Goal: Information Seeking & Learning: Learn about a topic

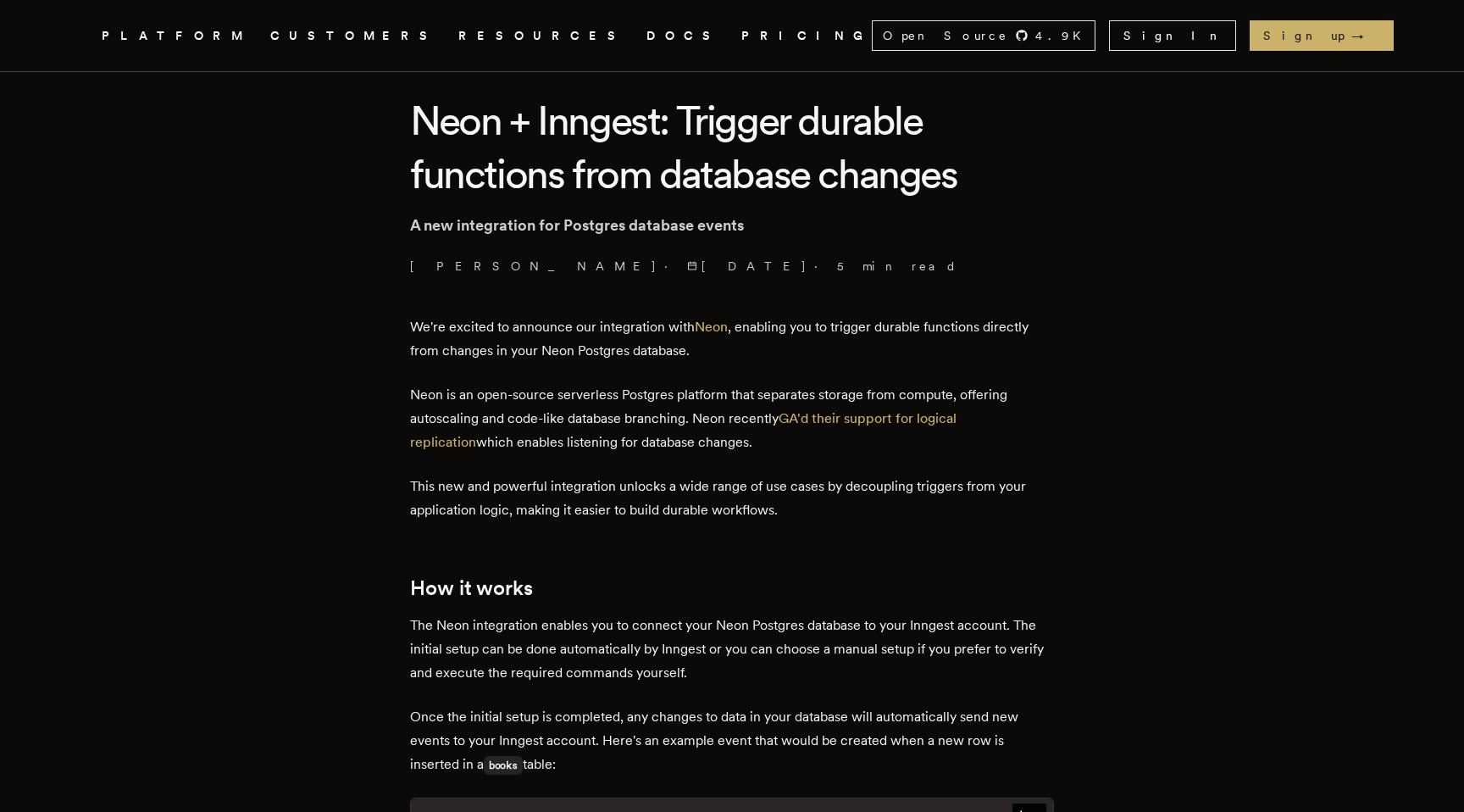
scroll to position [506, 0]
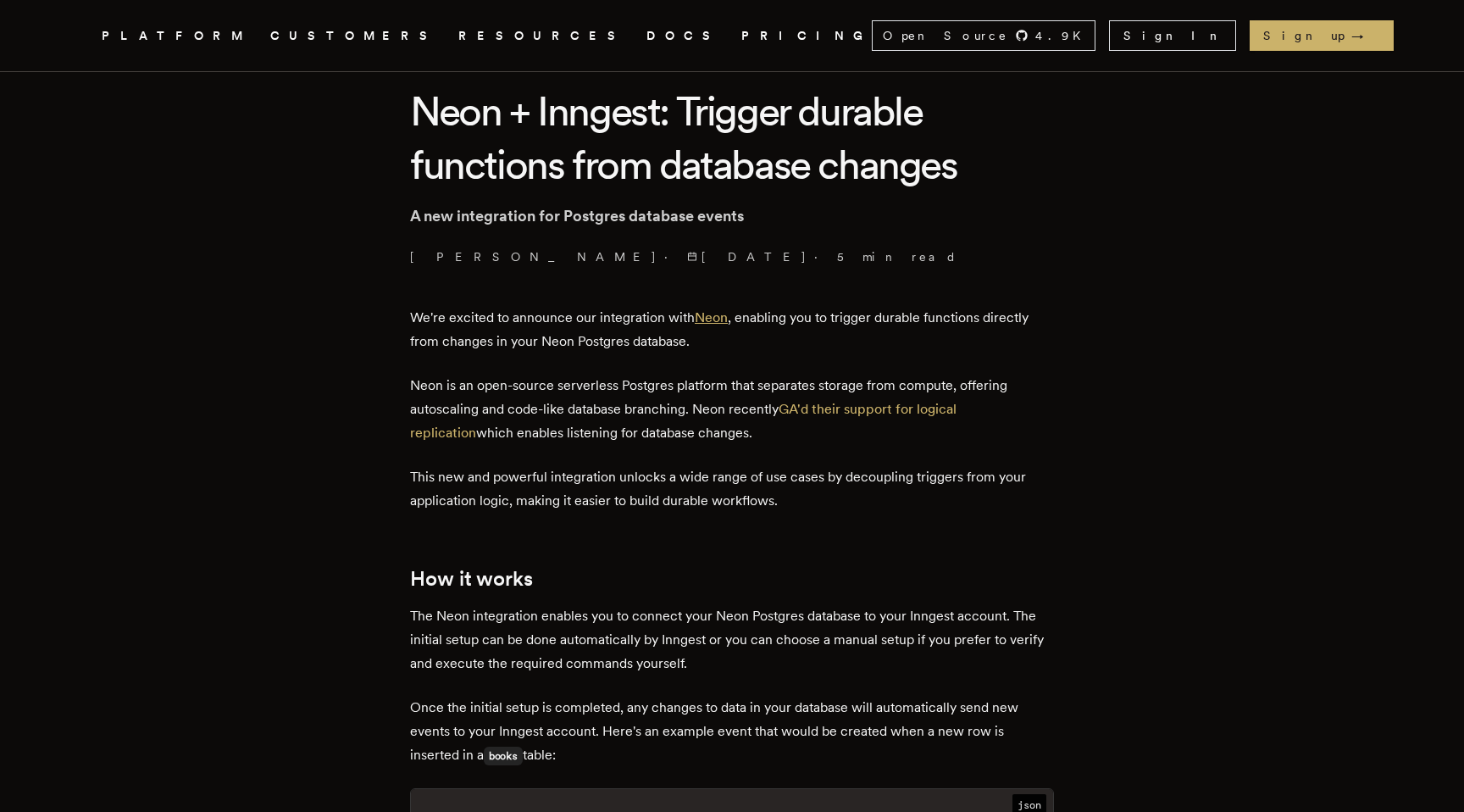
click at [728, 320] on link "Neon" at bounding box center [711, 317] width 33 height 16
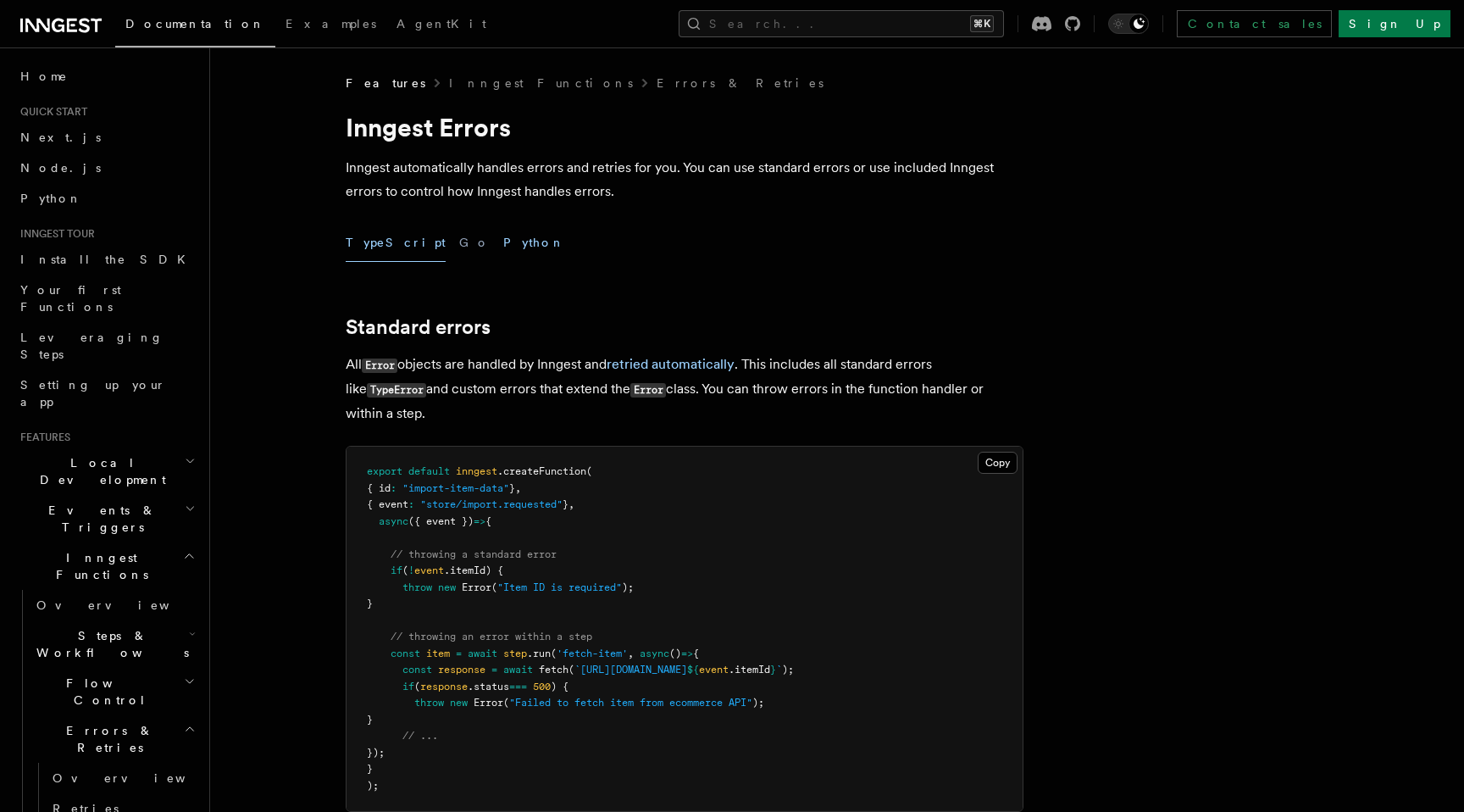
click at [503, 242] on button "Python" at bounding box center [533, 242] width 62 height 38
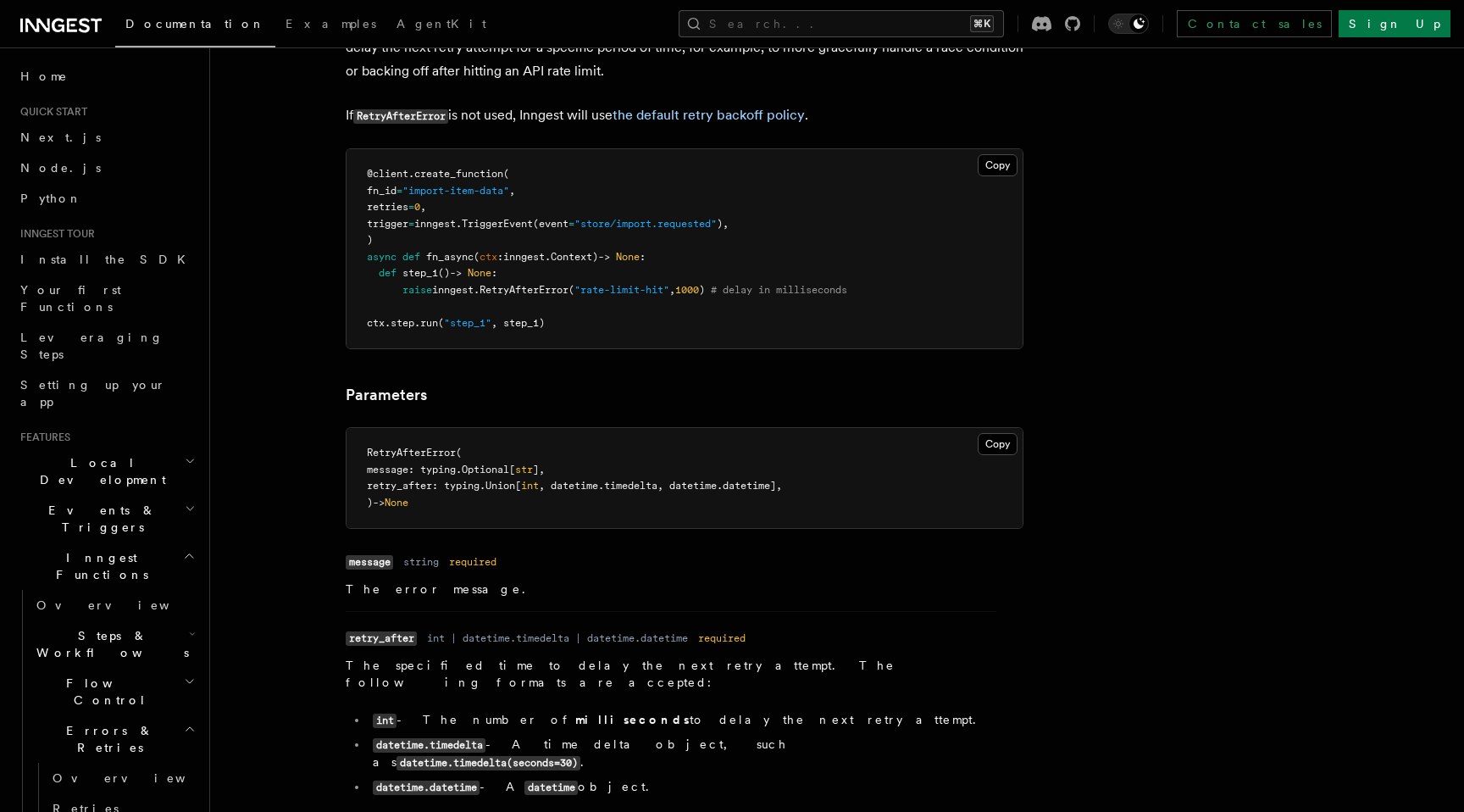
scroll to position [1115, 0]
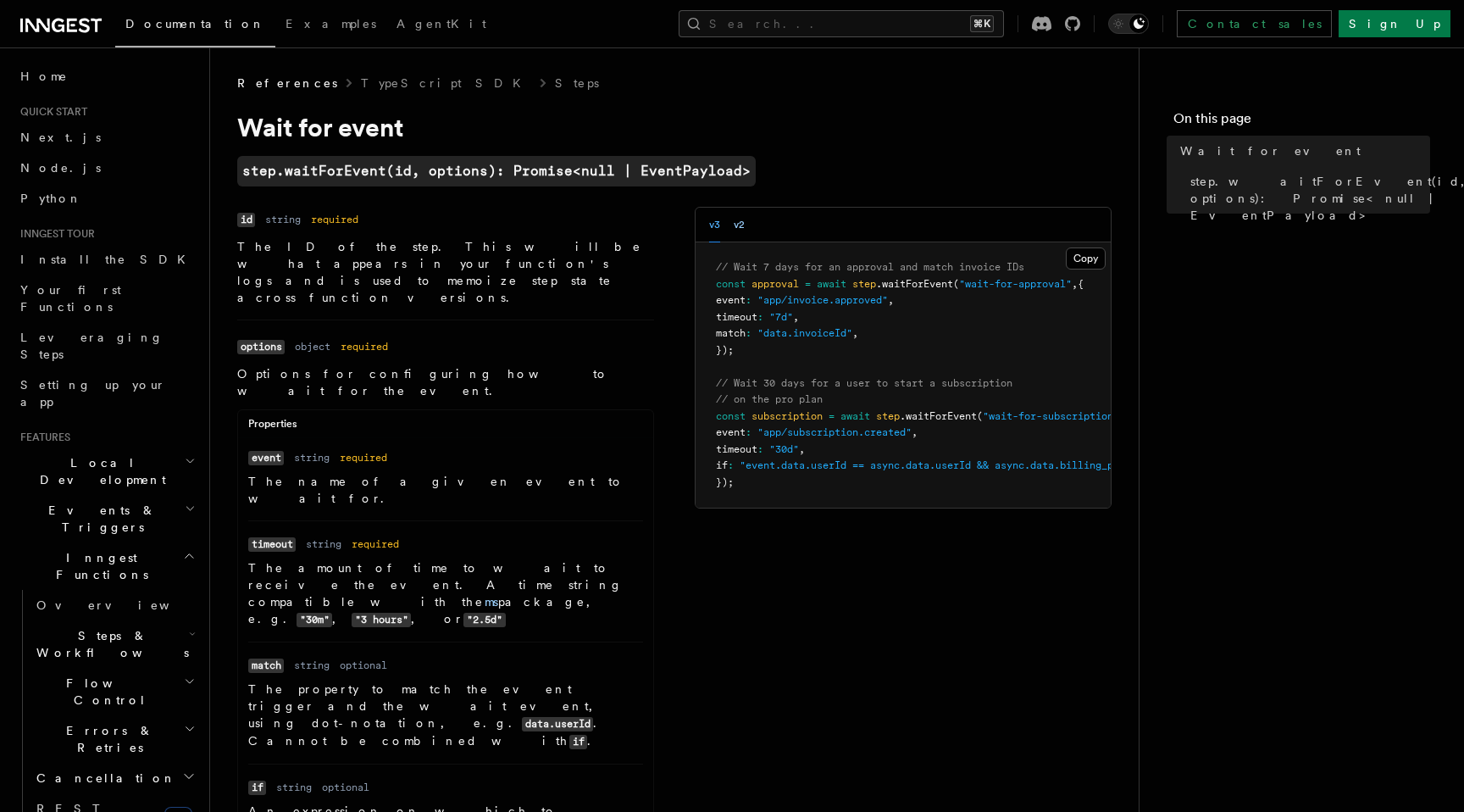
click at [741, 230] on button "v2" at bounding box center [740, 225] width 11 height 34
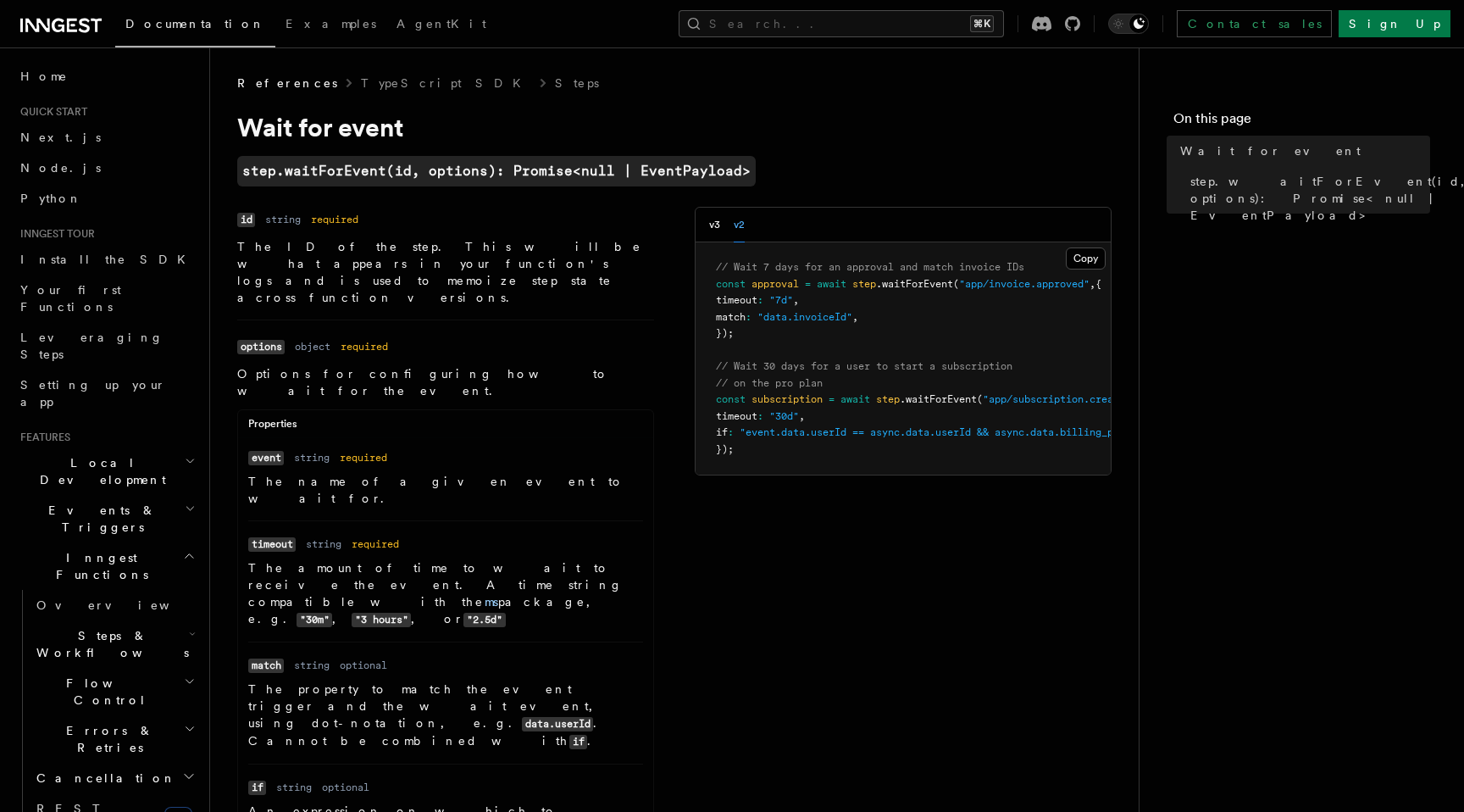
click at [722, 230] on div "v3 v2" at bounding box center [726, 225] width 35 height 34
click at [710, 233] on button "v3" at bounding box center [715, 225] width 11 height 34
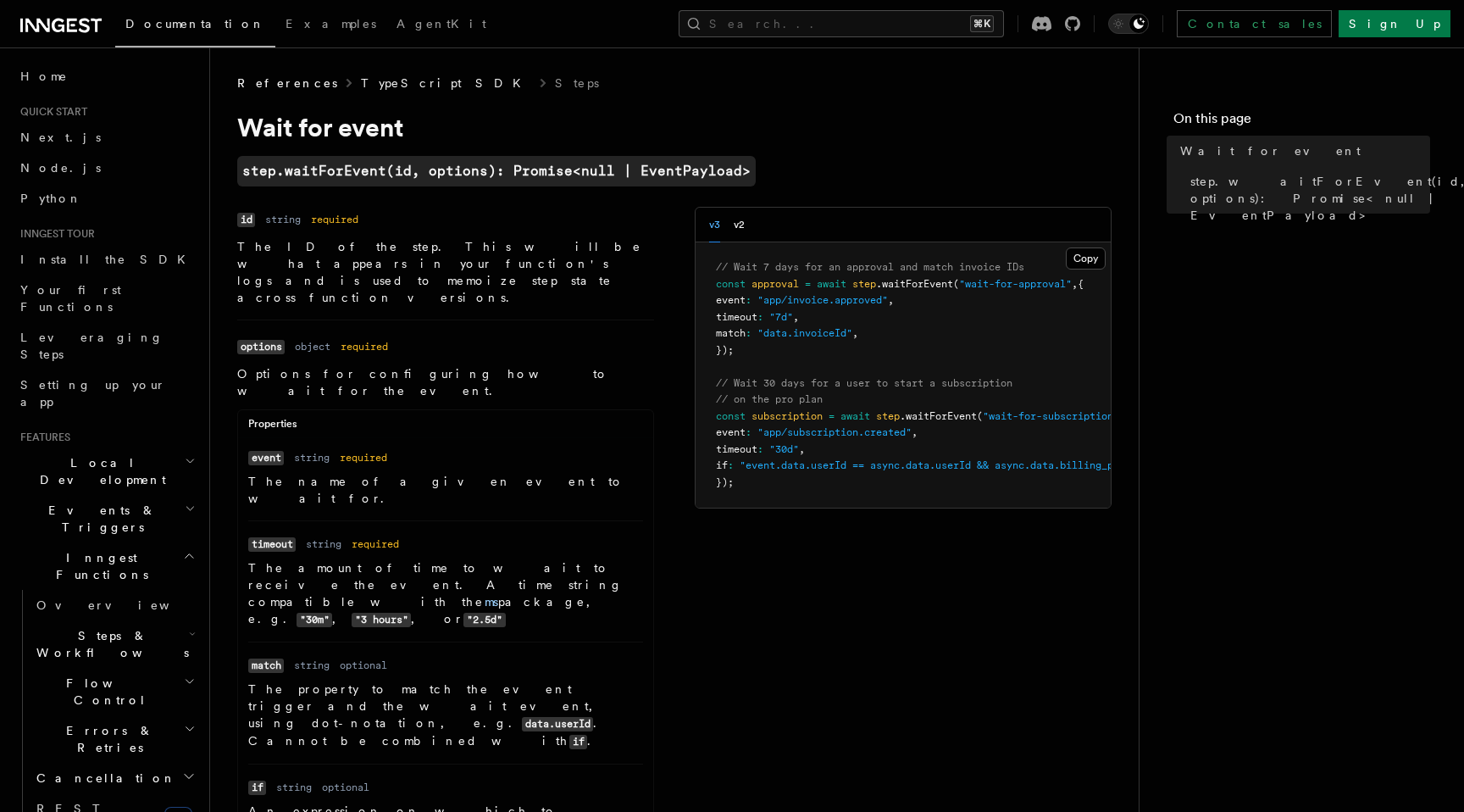
click at [385, 87] on link "TypeScript SDK" at bounding box center [446, 83] width 170 height 17
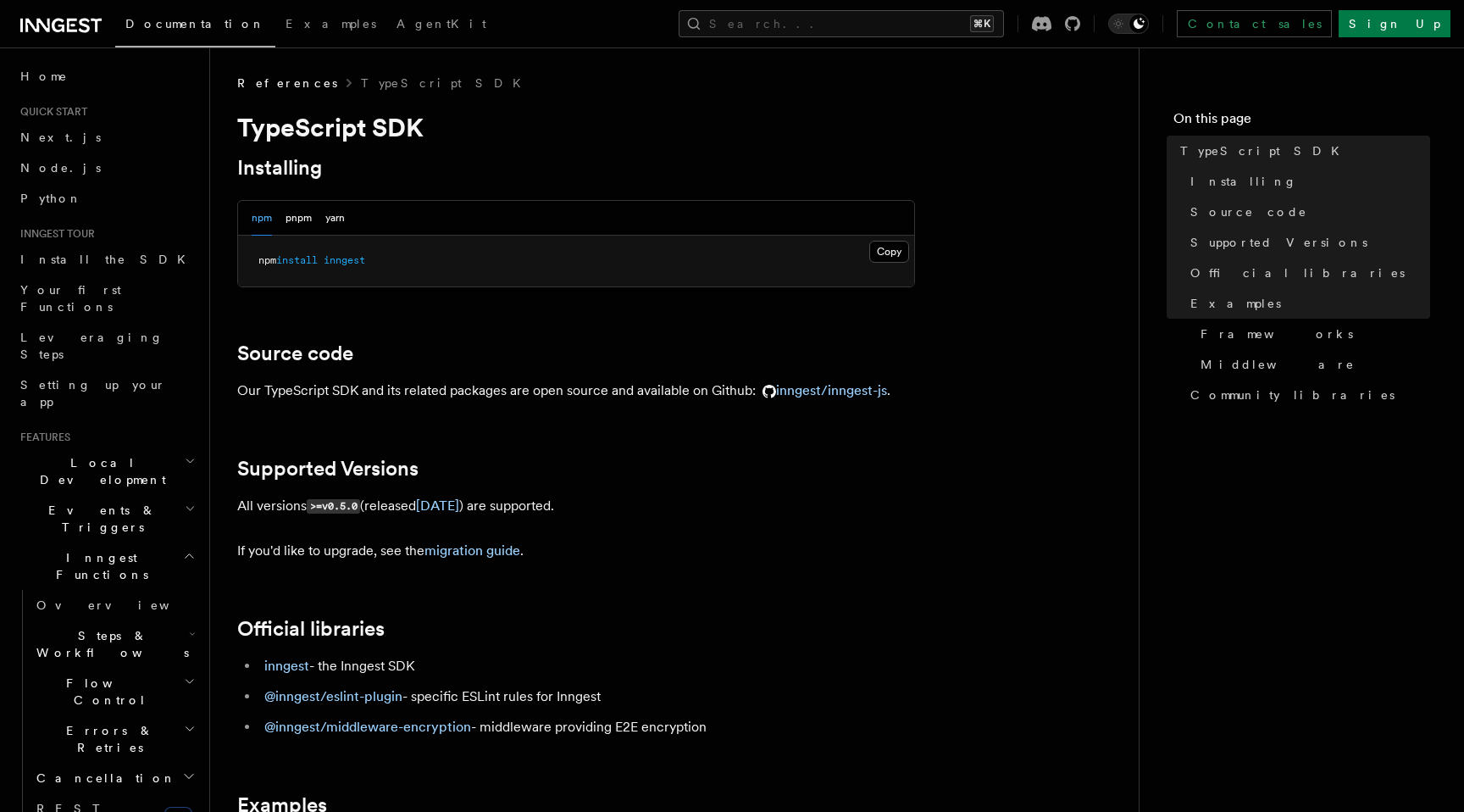
click at [268, 86] on span "References" at bounding box center [287, 83] width 100 height 17
click at [275, 83] on span "References" at bounding box center [287, 83] width 100 height 17
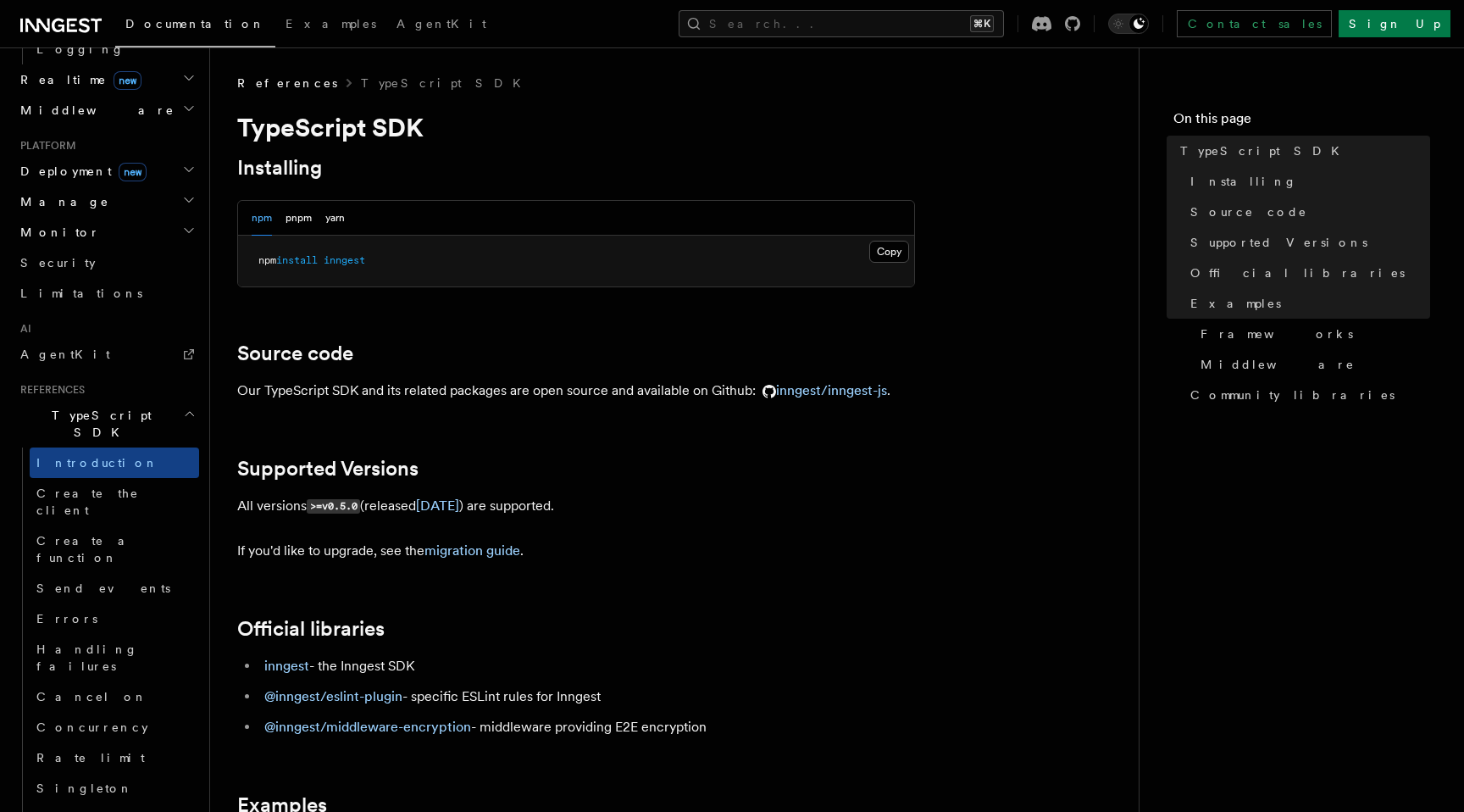
scroll to position [836, 0]
click at [175, 401] on h2 "TypeScript SDK" at bounding box center [106, 425] width 185 height 48
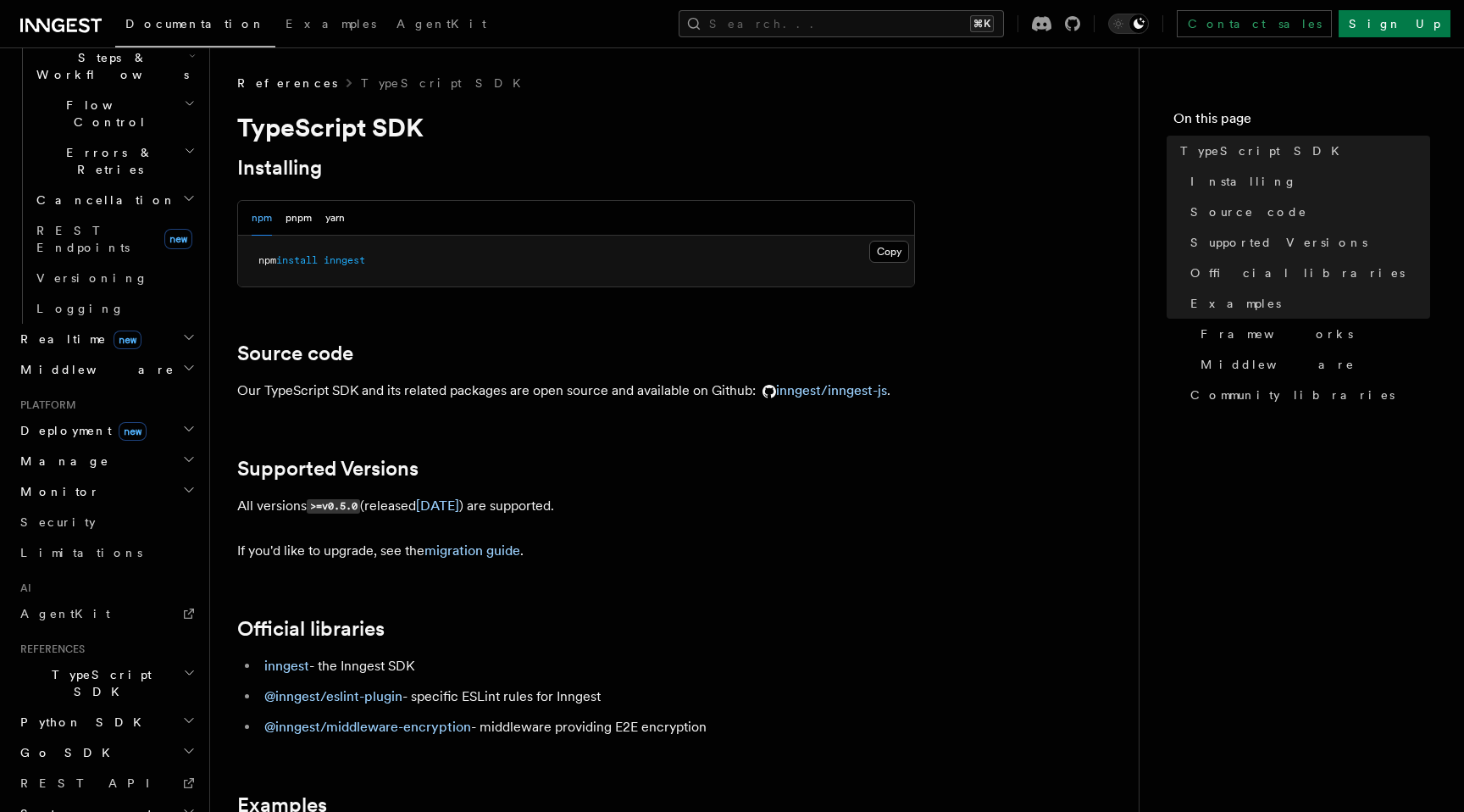
click at [178, 706] on h2 "Python SDK" at bounding box center [106, 721] width 185 height 31
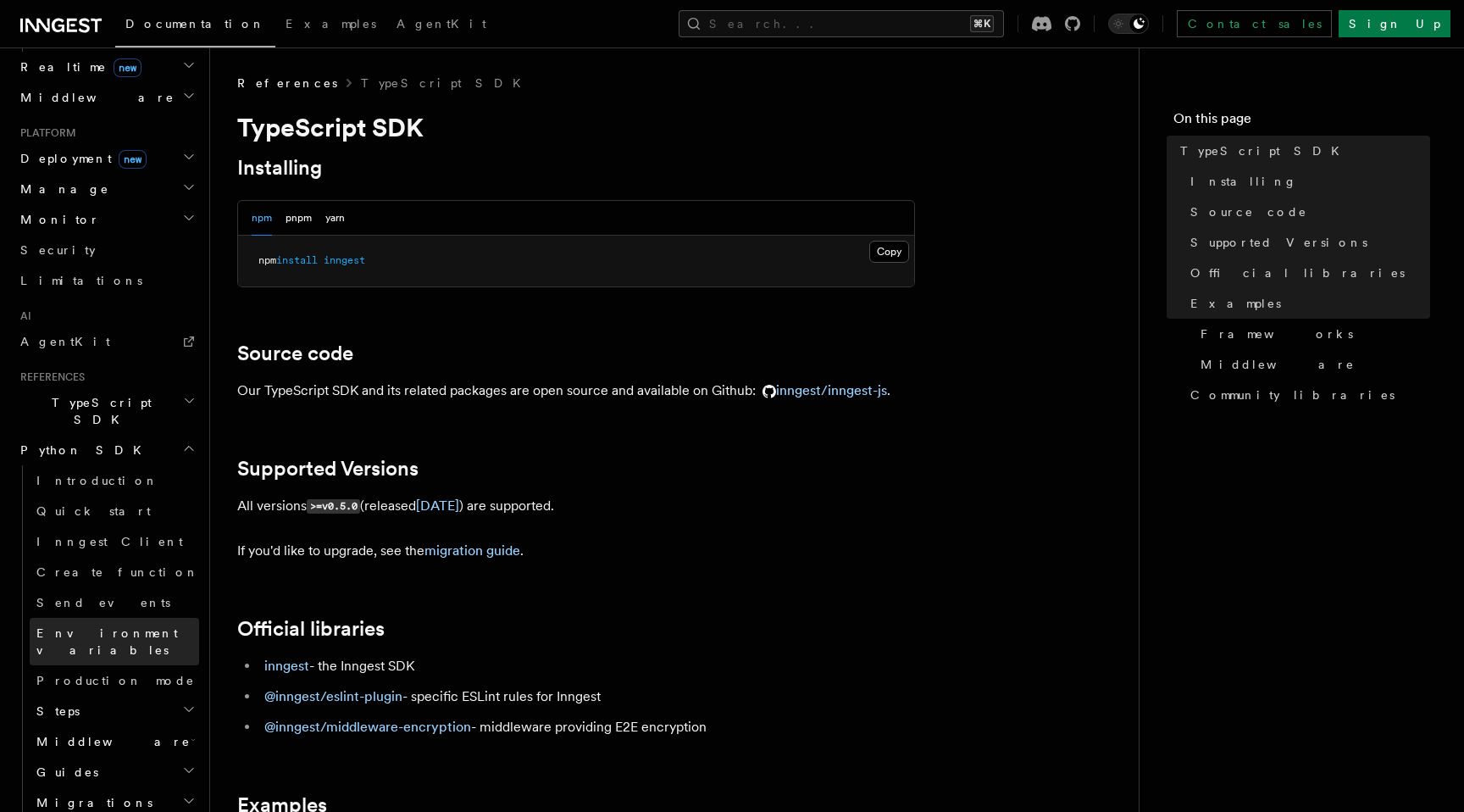
scroll to position [857, 0]
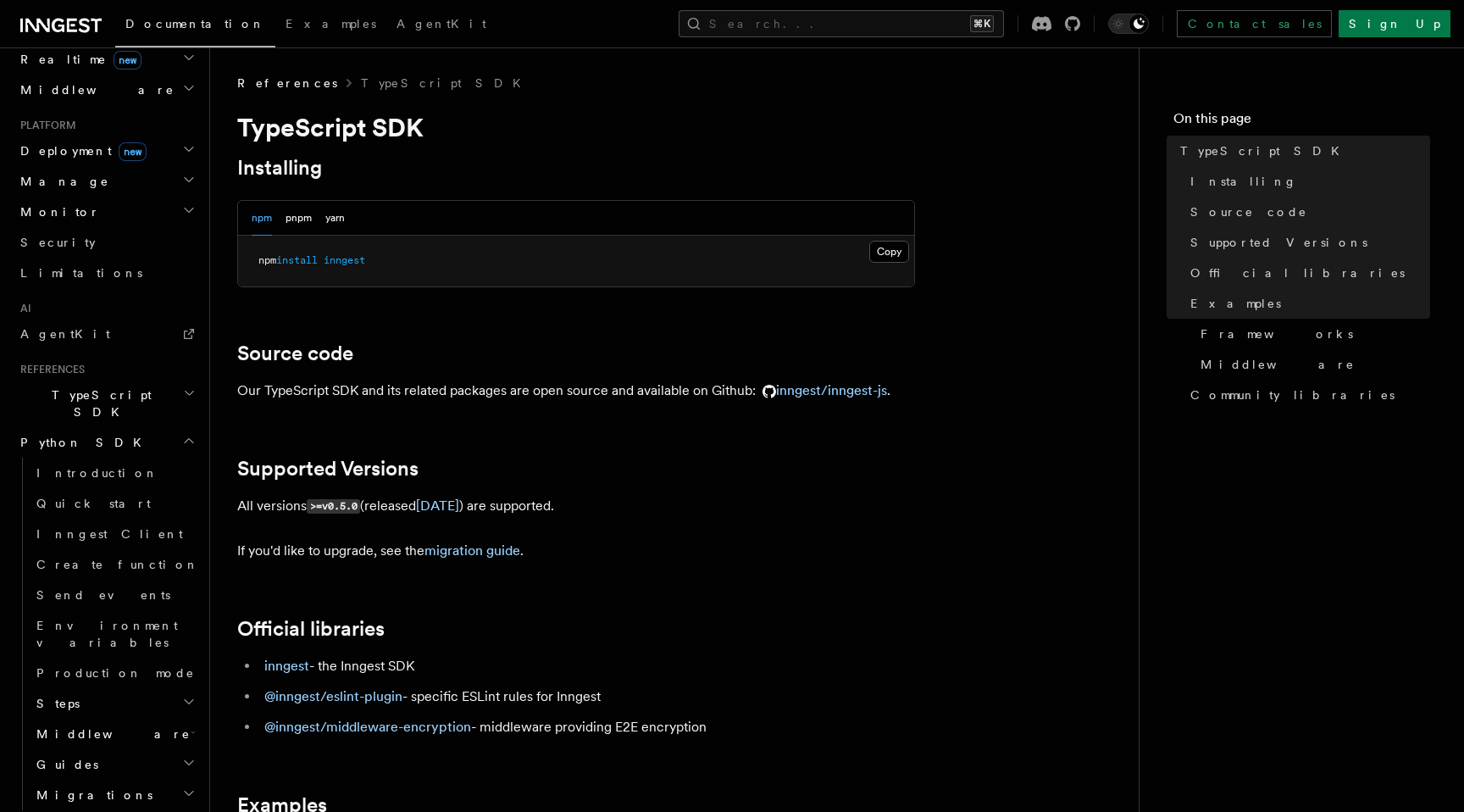
click at [194, 695] on icon "button" at bounding box center [189, 701] width 13 height 13
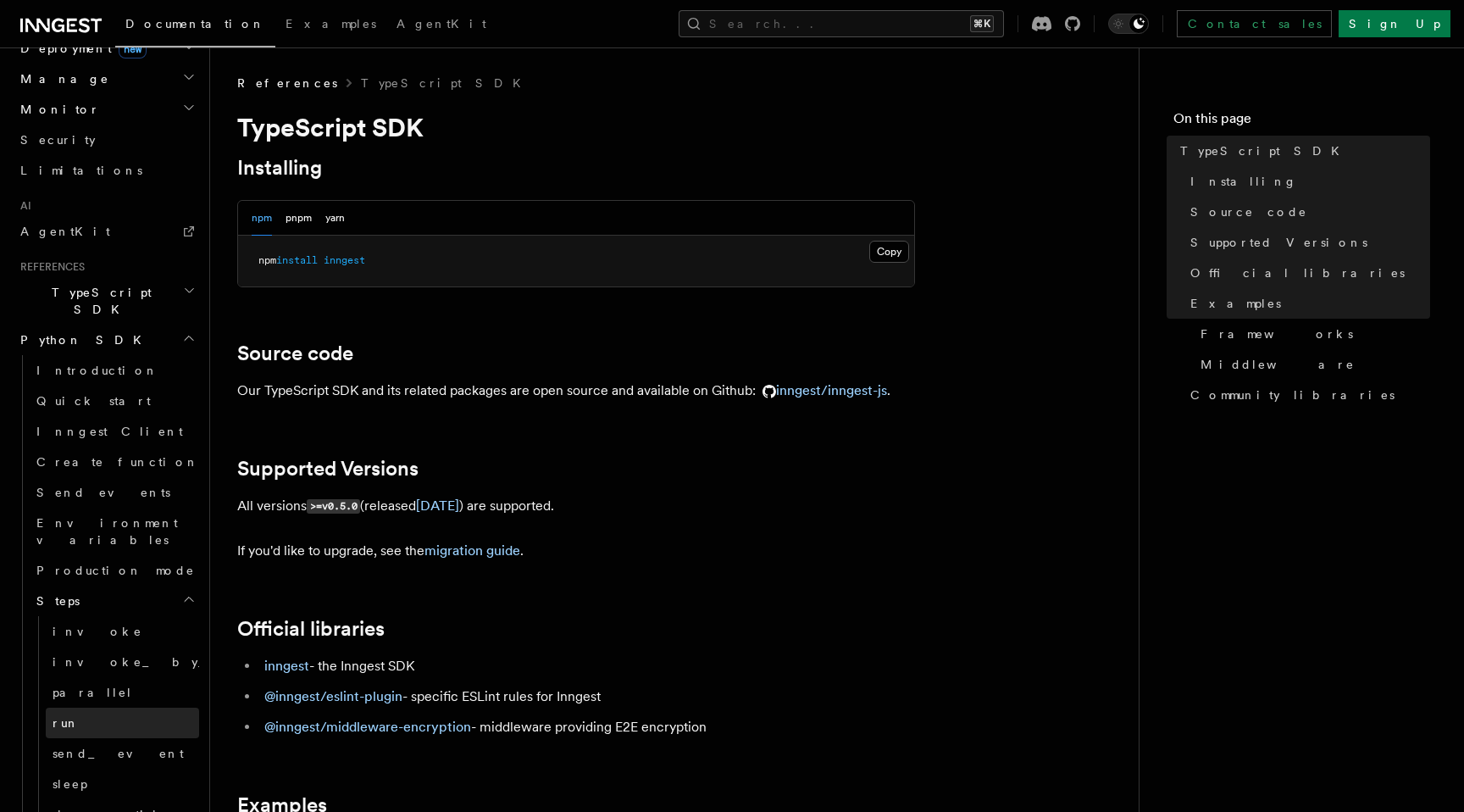
scroll to position [992, 0]
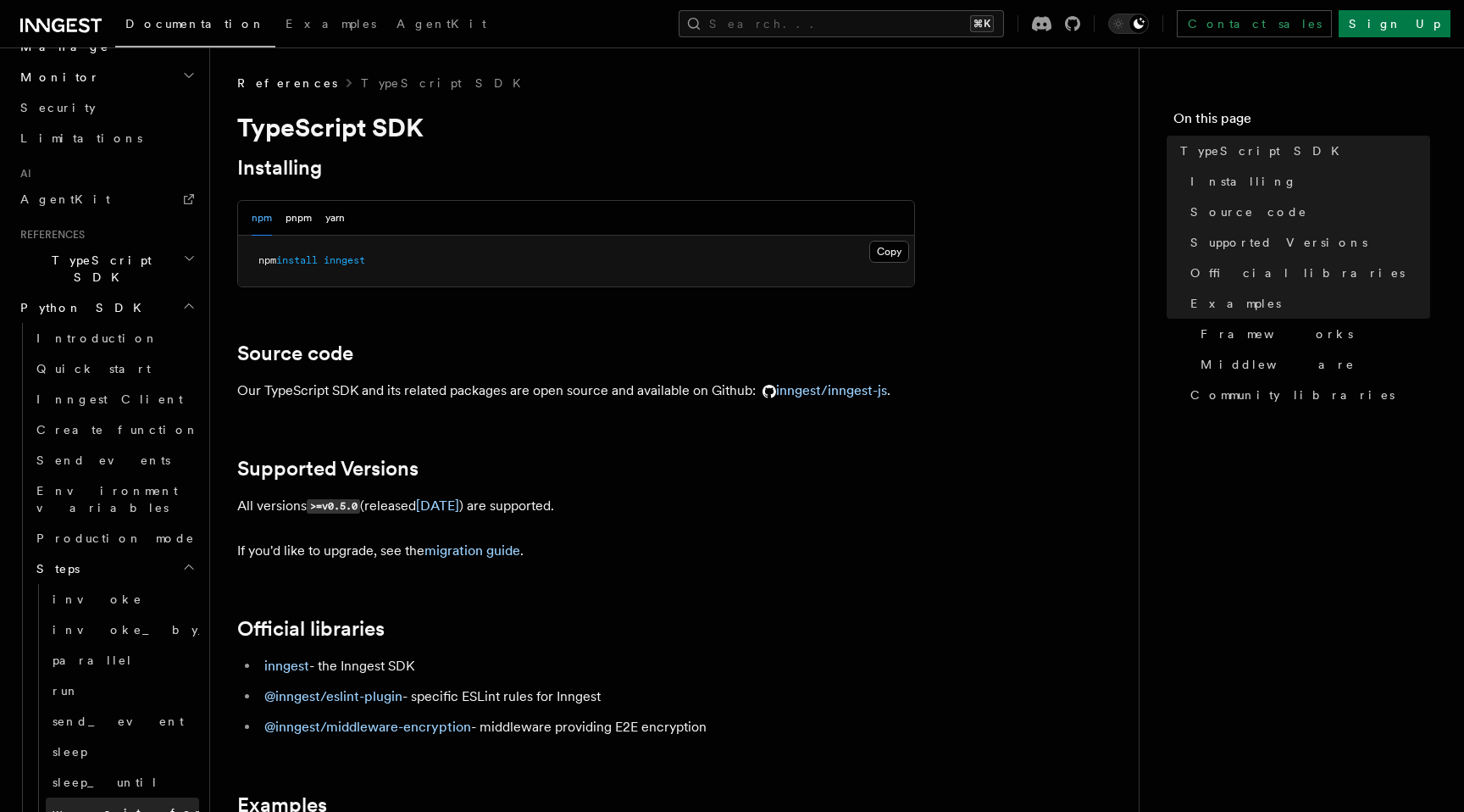
click at [102, 805] on span "wait_for_event" at bounding box center [176, 812] width 246 height 13
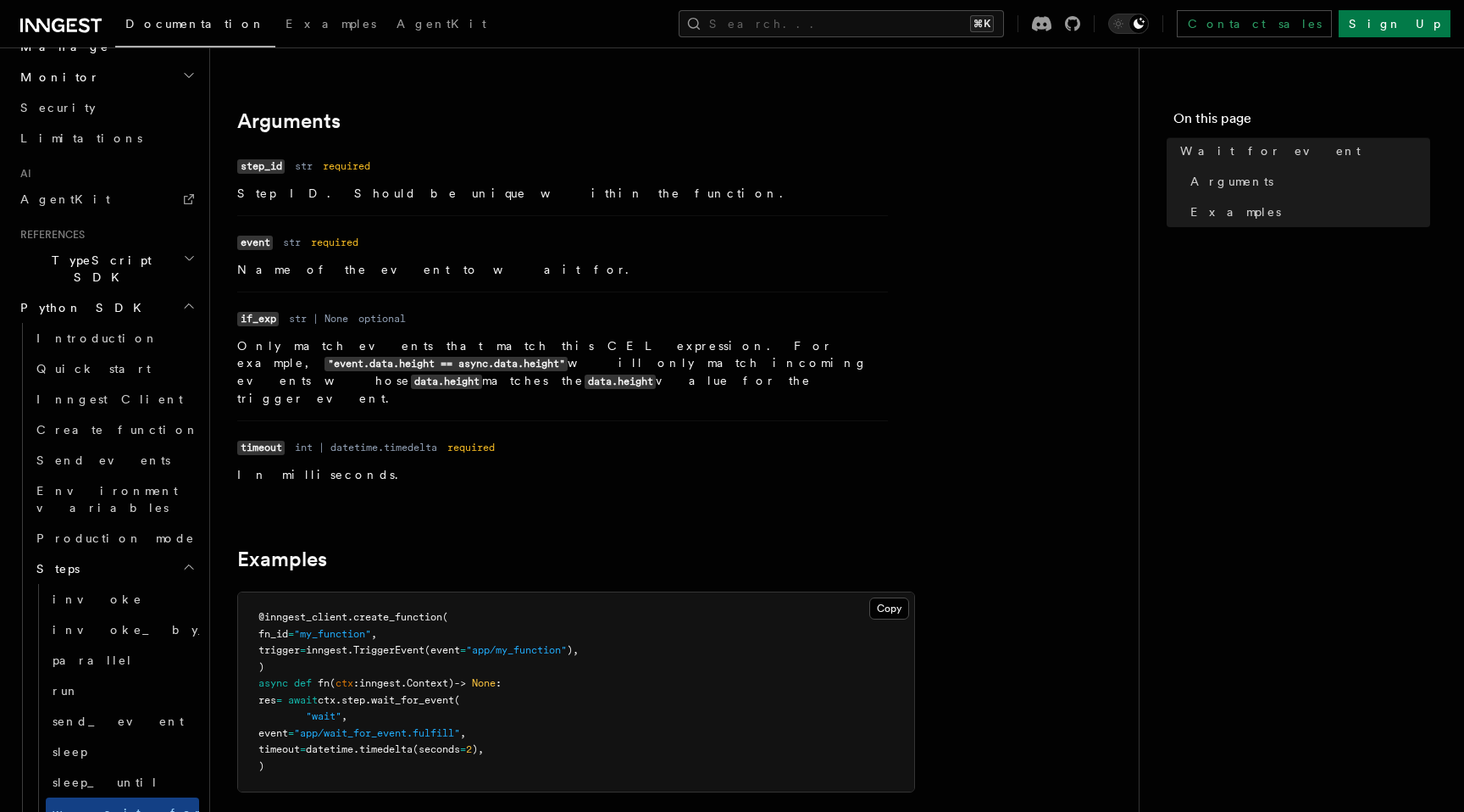
scroll to position [193, 0]
